Goal: Information Seeking & Learning: Learn about a topic

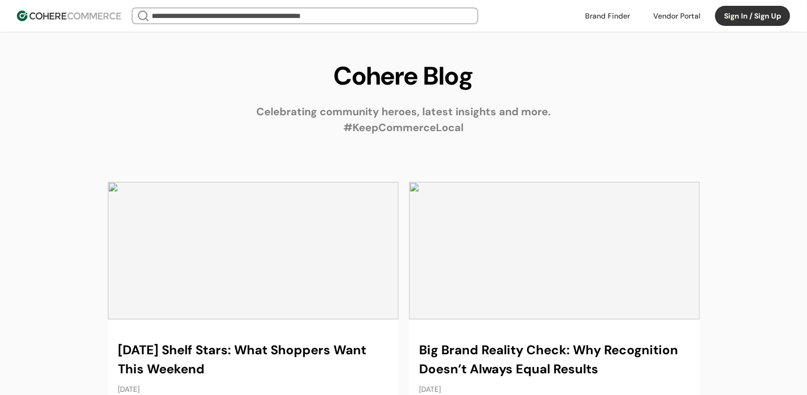
click at [245, 254] on link at bounding box center [253, 299] width 291 height 234
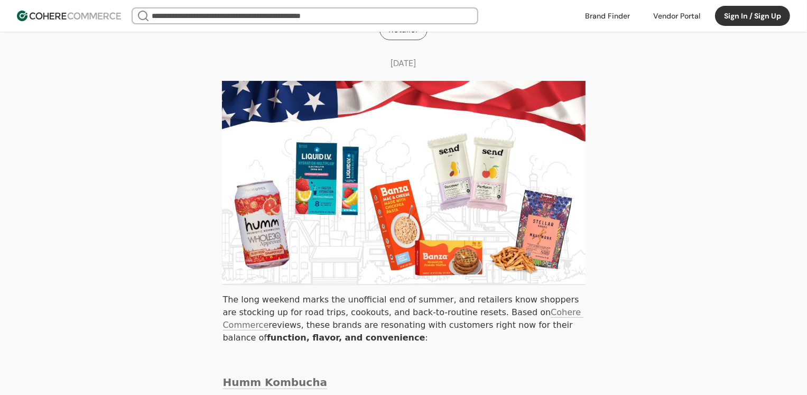
scroll to position [148, 0]
